Goal: Transaction & Acquisition: Purchase product/service

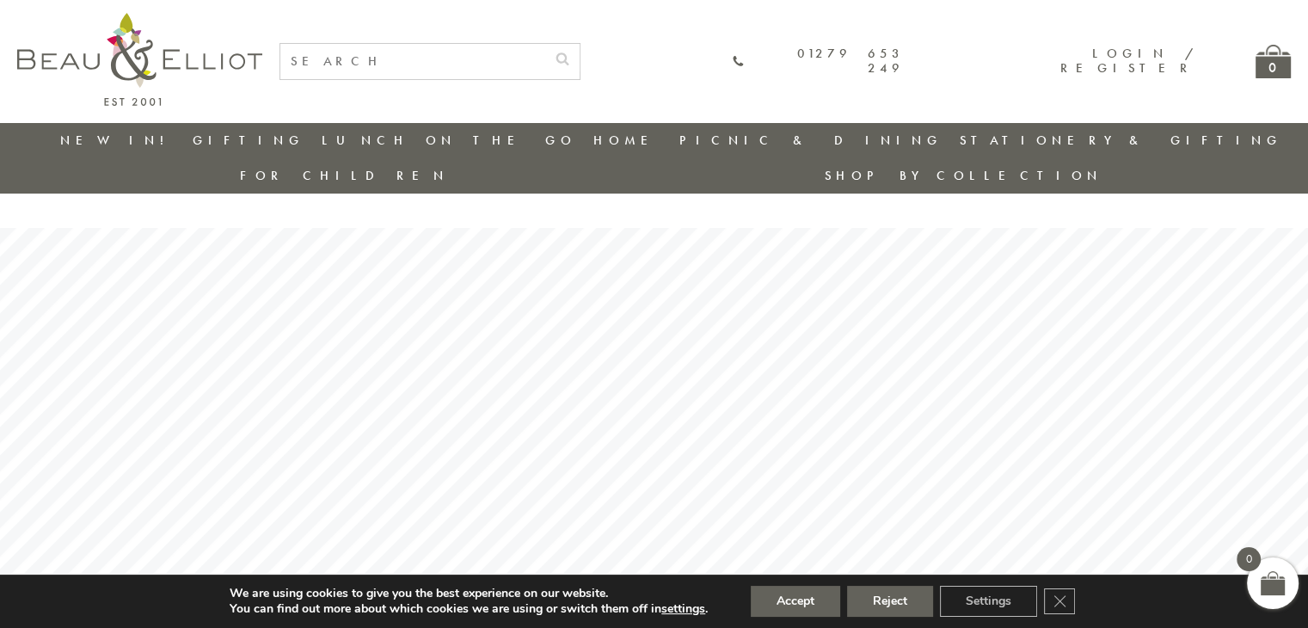
click at [485, 52] on input "text" at bounding box center [412, 61] width 265 height 35
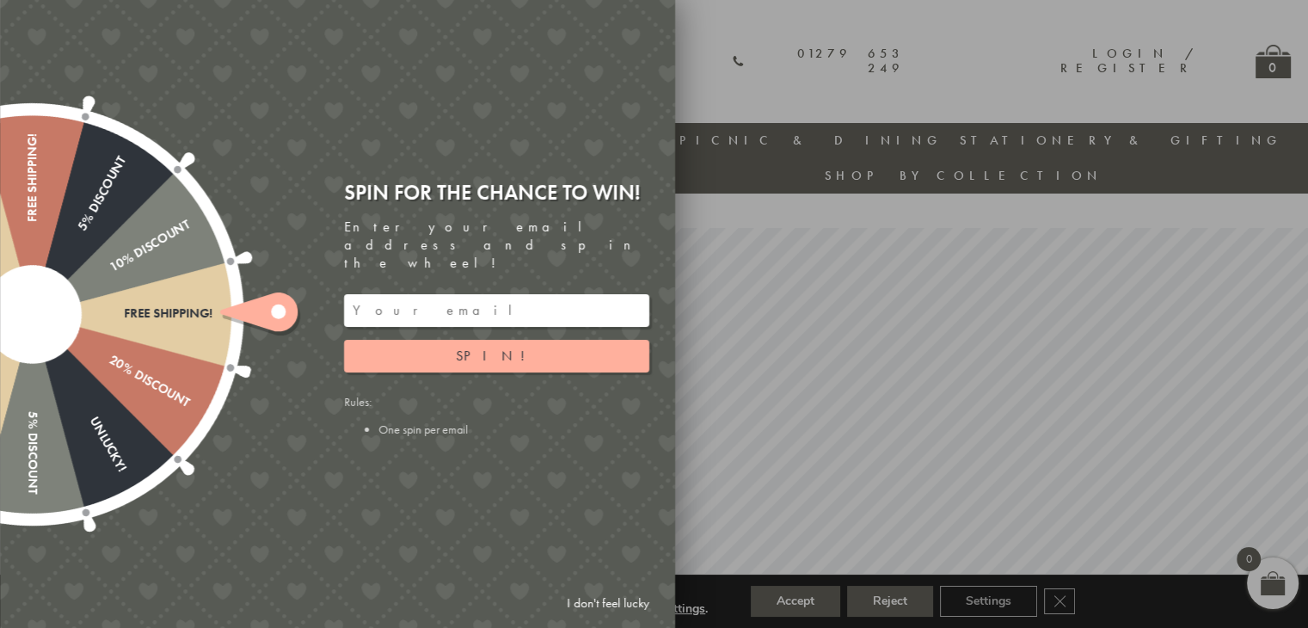
click at [762, 78] on div at bounding box center [654, 314] width 1308 height 628
click at [796, 13] on div at bounding box center [654, 314] width 1308 height 628
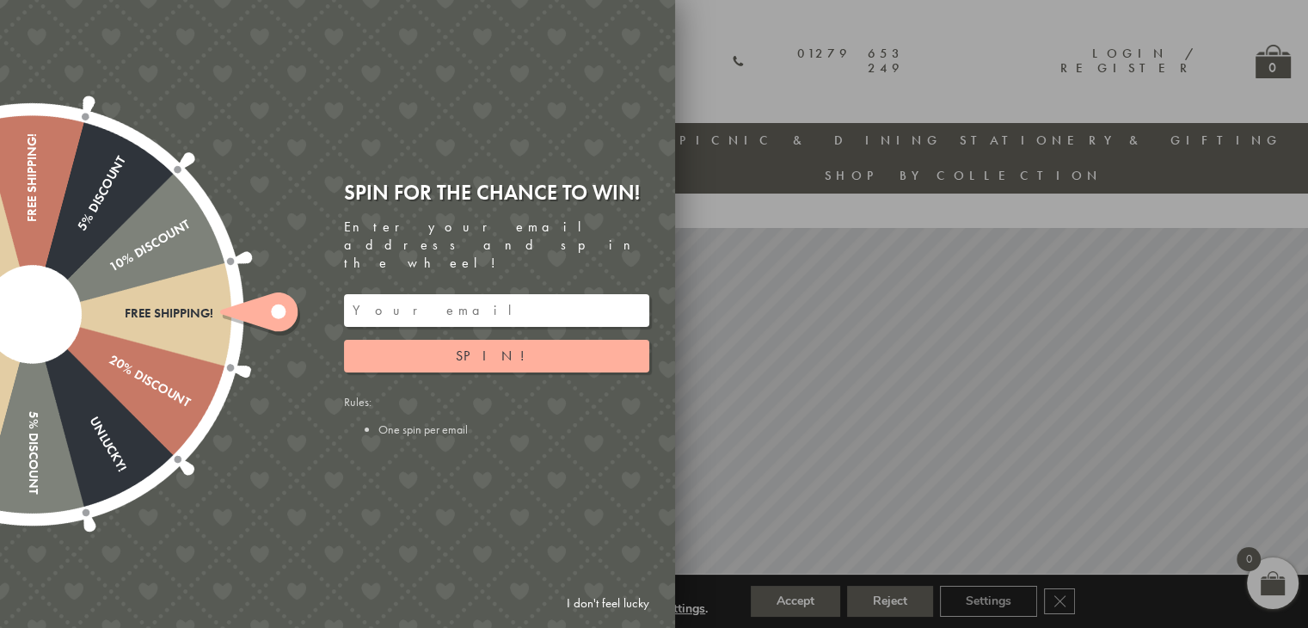
click at [615, 603] on link "I don't feel lucky" at bounding box center [608, 603] width 100 height 32
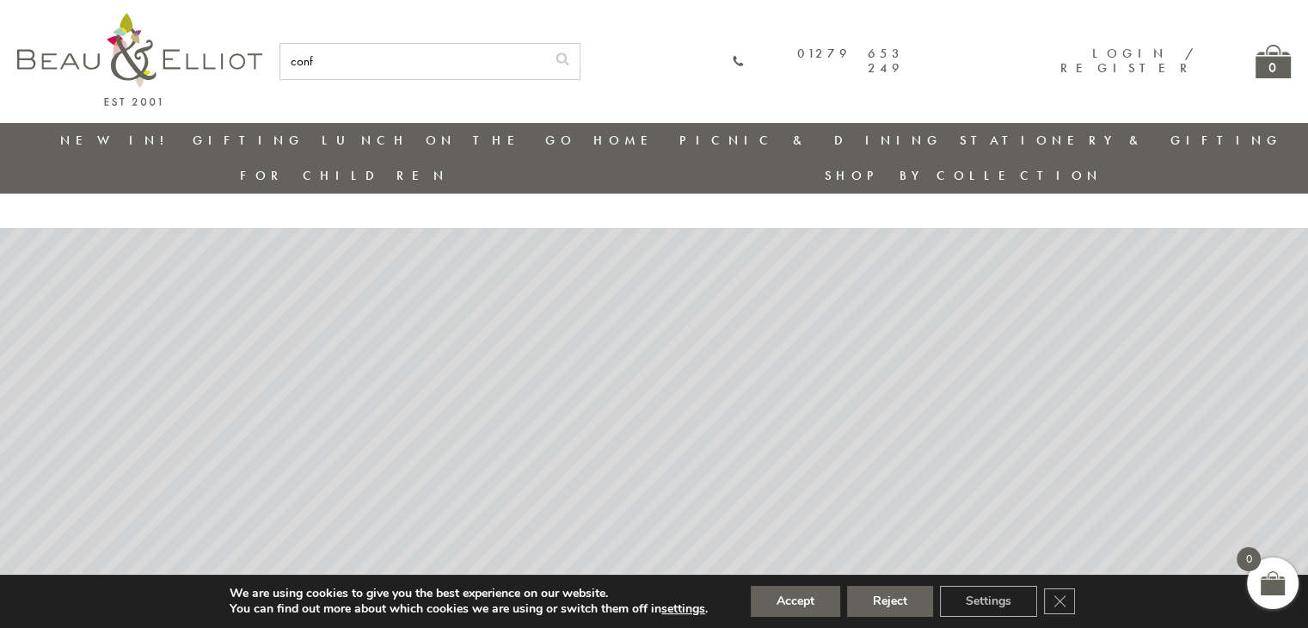
click at [482, 61] on input "conf" at bounding box center [412, 61] width 265 height 35
type input "confetti mugs"
click at [580, 66] on button "submit" at bounding box center [562, 58] width 34 height 28
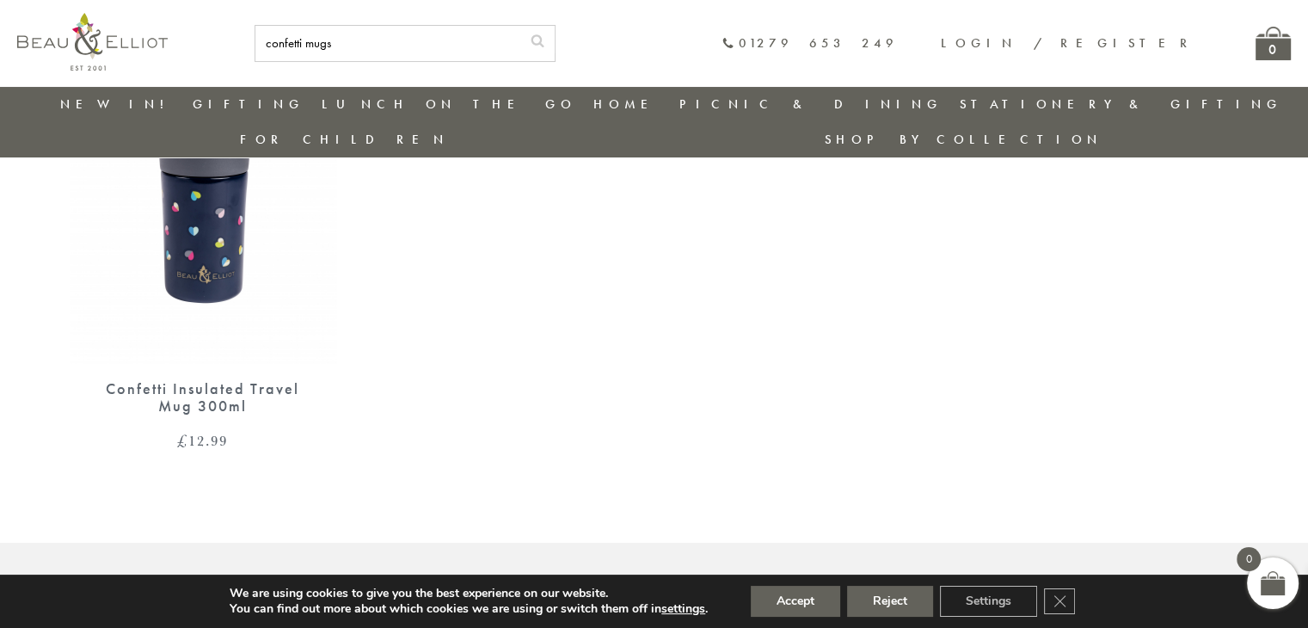
scroll to position [264, 0]
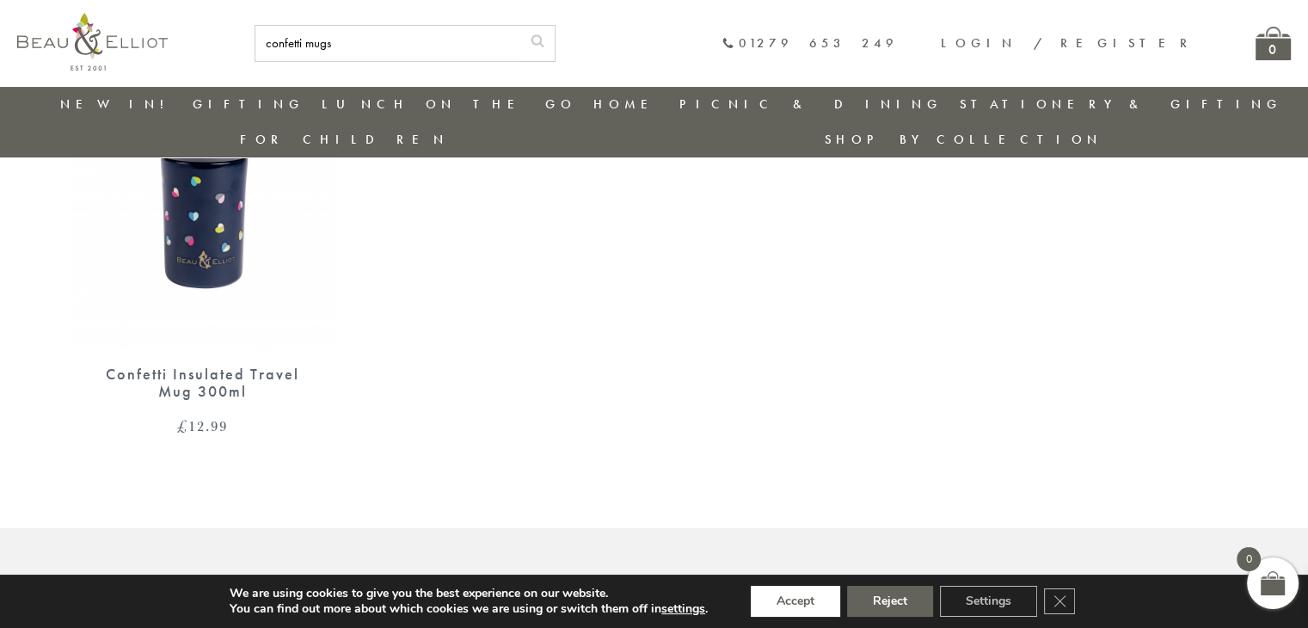
click at [781, 608] on button "Accept" at bounding box center [795, 601] width 89 height 31
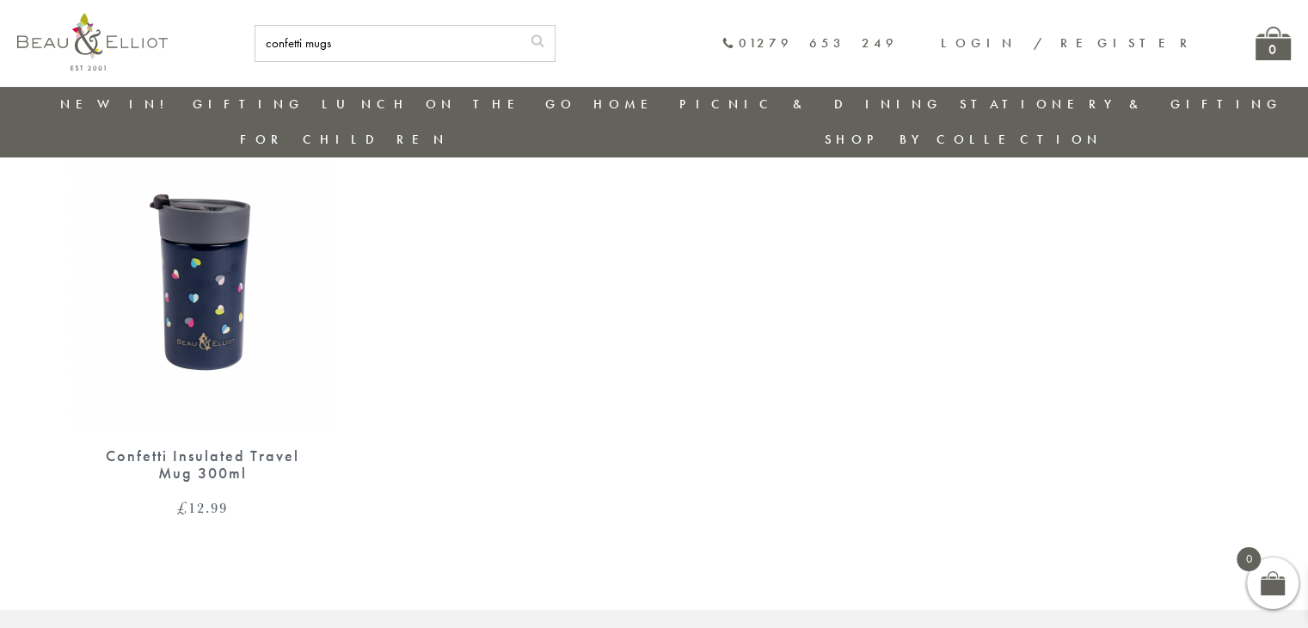
scroll to position [0, 0]
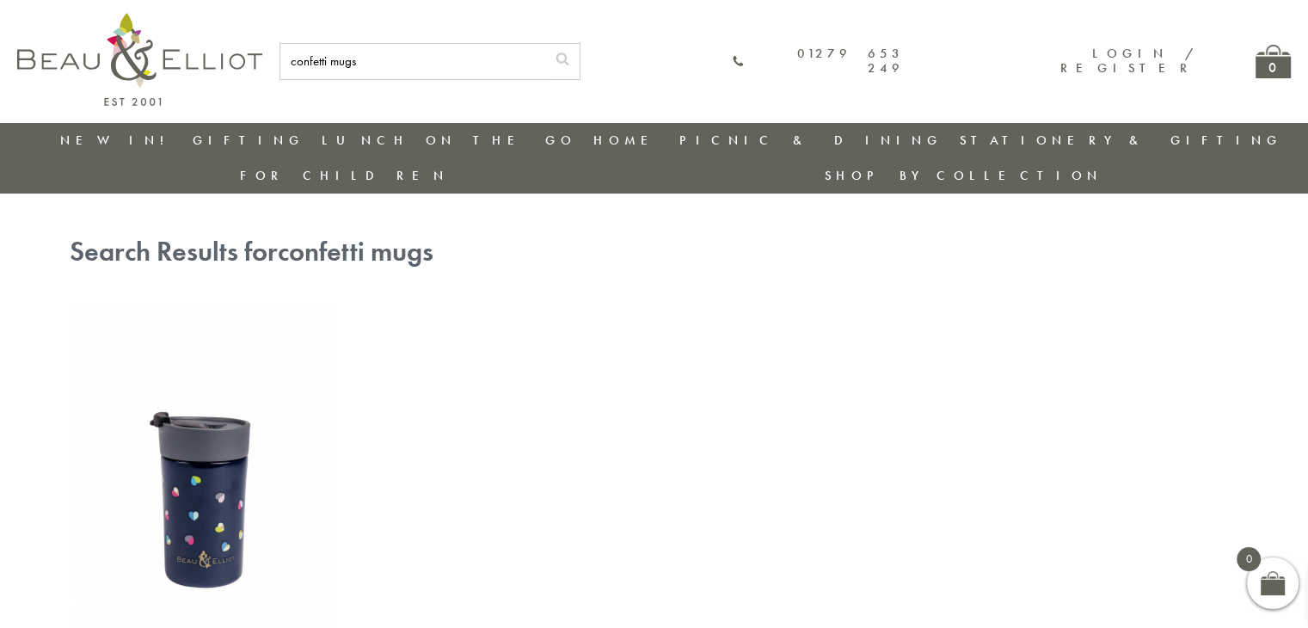
click at [492, 63] on input "confetti mugs" at bounding box center [412, 61] width 265 height 35
type input "mugs"
click at [569, 63] on use "submit" at bounding box center [562, 58] width 13 height 13
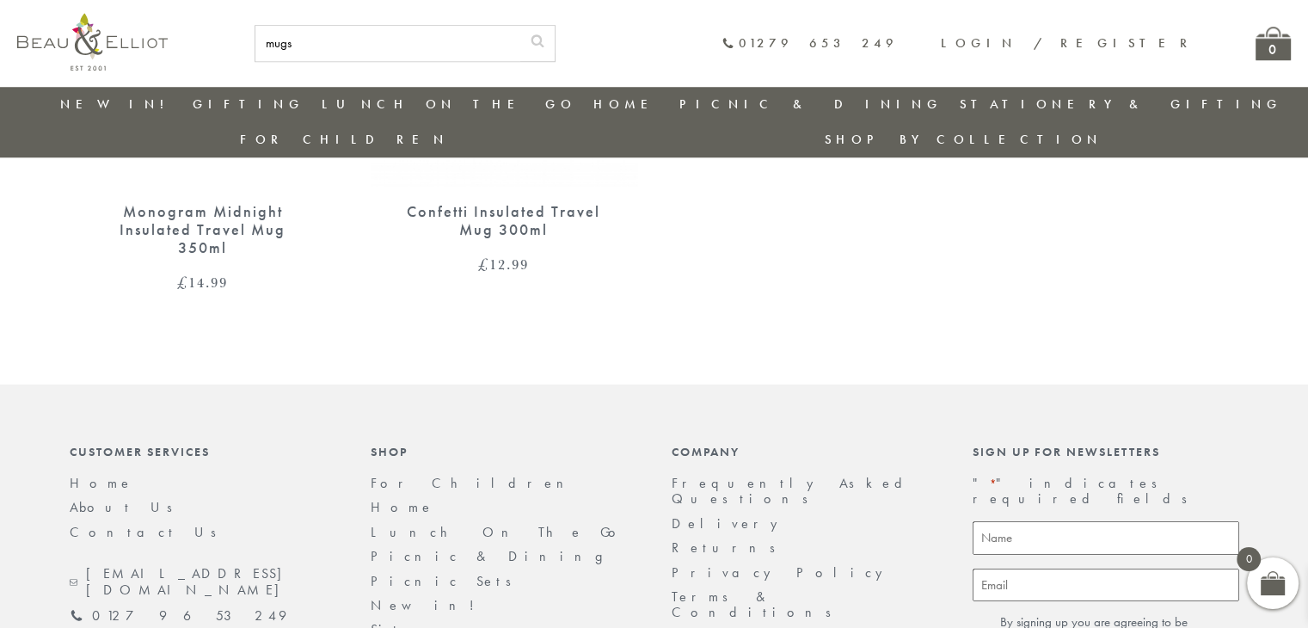
scroll to position [1498, 0]
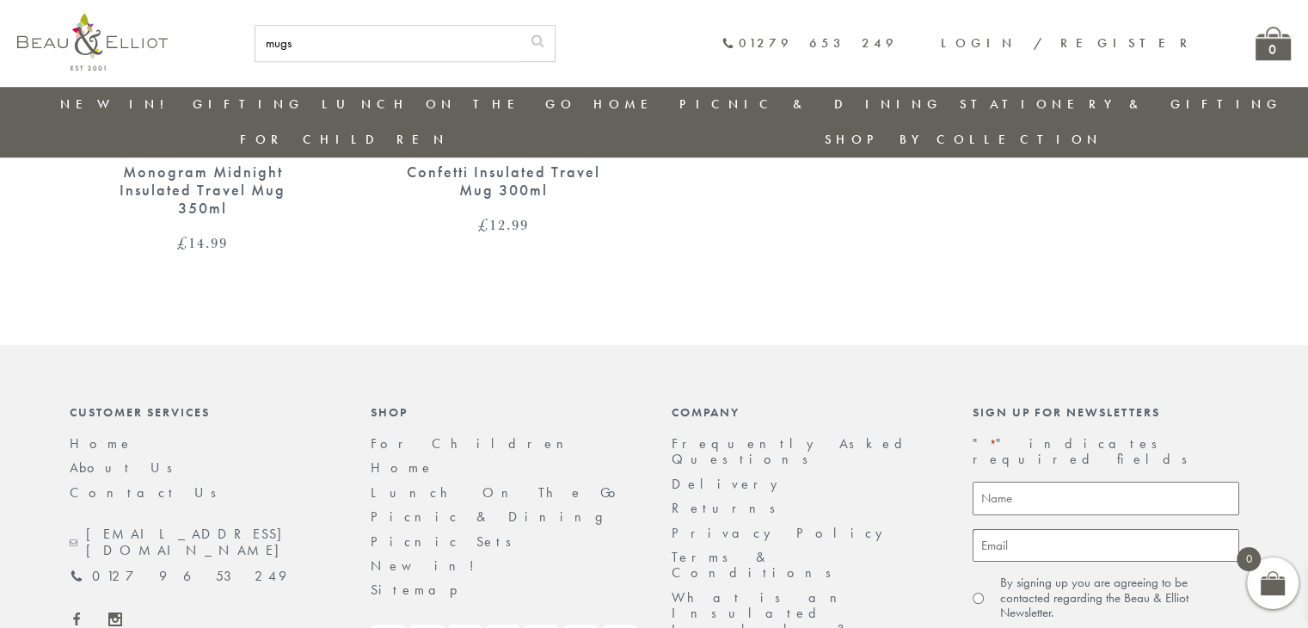
click at [960, 97] on link "Stationery & Gifting" at bounding box center [1121, 103] width 322 height 17
